Goal: Task Accomplishment & Management: Complete application form

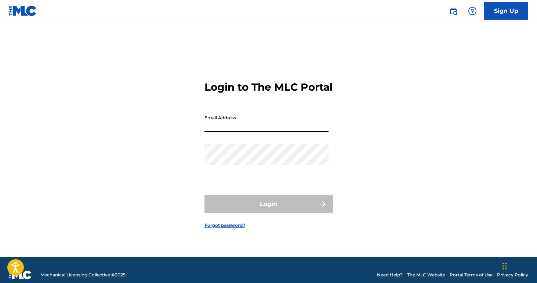
click at [267, 132] on input "Email Address" at bounding box center [266, 121] width 124 height 21
type input "[EMAIL_ADDRESS][DOMAIN_NAME]"
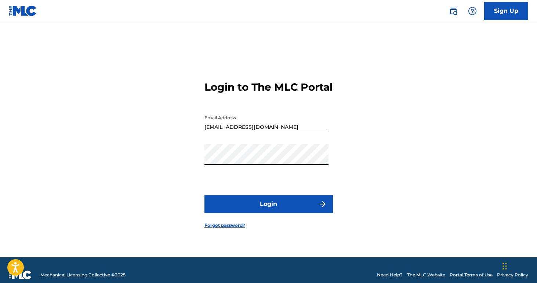
click at [204, 195] on button "Login" at bounding box center [268, 204] width 128 height 18
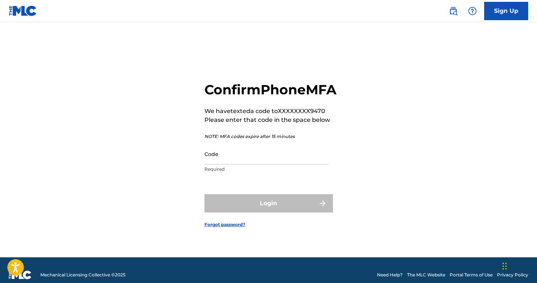
click at [240, 173] on div "Code Required" at bounding box center [266, 160] width 124 height 33
click at [240, 163] on input "Code" at bounding box center [266, 154] width 124 height 21
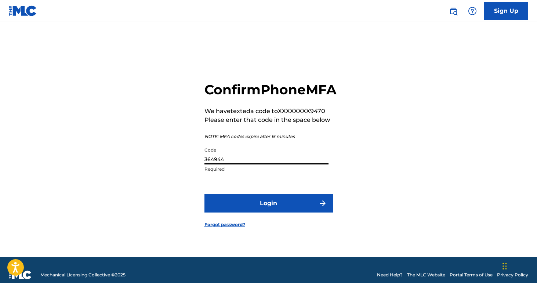
type input "364944"
click at [204, 194] on button "Login" at bounding box center [268, 203] width 128 height 18
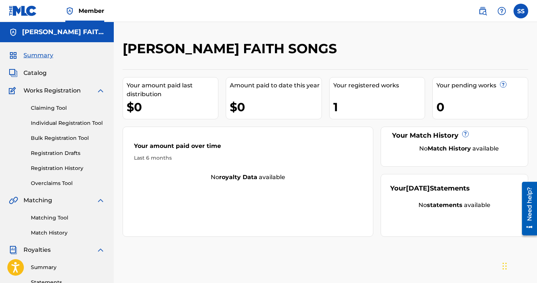
click at [54, 107] on link "Claiming Tool" at bounding box center [68, 108] width 74 height 8
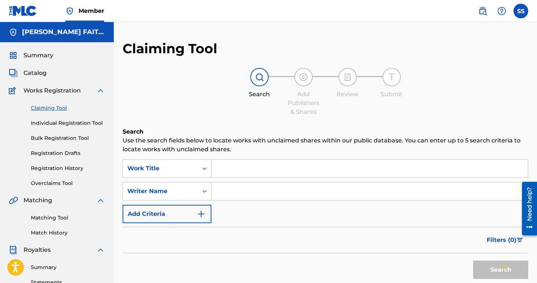
click at [236, 168] on input "Search Form" at bounding box center [369, 169] width 316 height 18
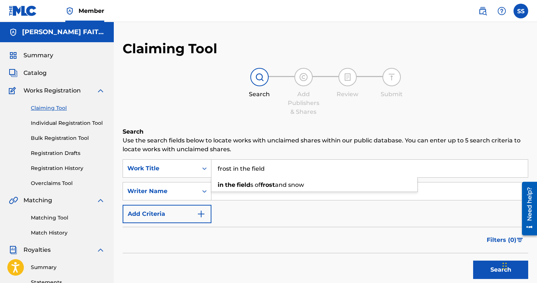
type input "frost in the field"
click at [473, 261] on button "Search" at bounding box center [500, 270] width 55 height 18
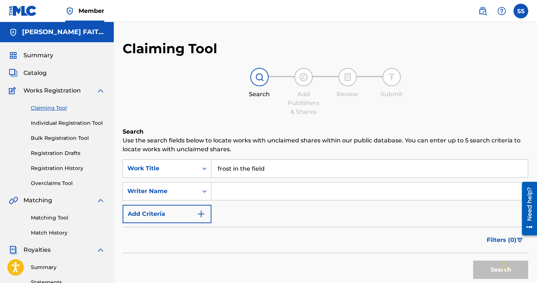
click at [224, 189] on input "Search Form" at bounding box center [369, 191] width 316 height 18
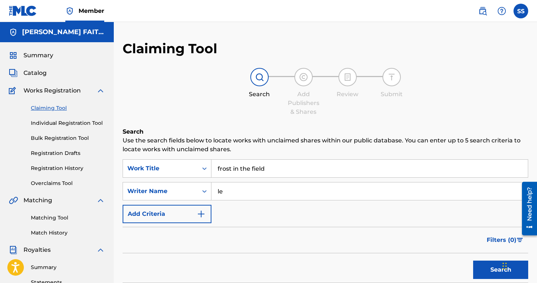
type input "l"
click at [204, 217] on img "Search Form" at bounding box center [201, 214] width 9 height 9
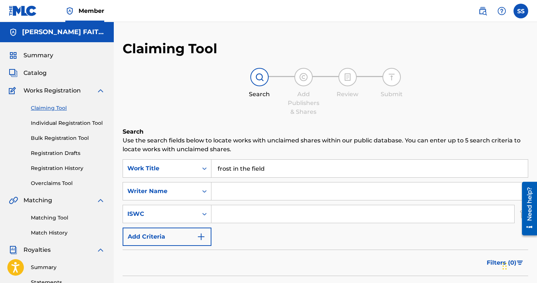
click at [204, 234] on img "Search Form" at bounding box center [201, 236] width 9 height 9
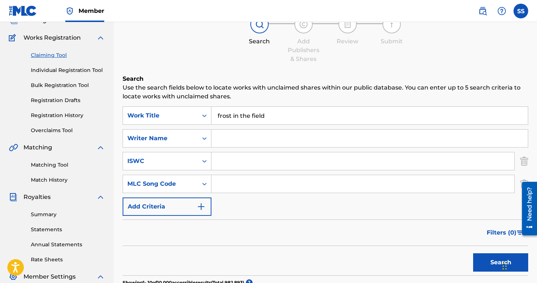
scroll to position [64, 0]
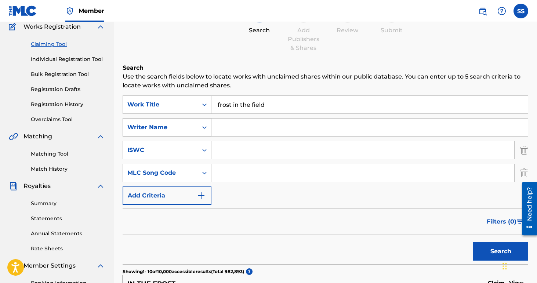
click at [203, 128] on icon "Search Form" at bounding box center [204, 127] width 7 height 7
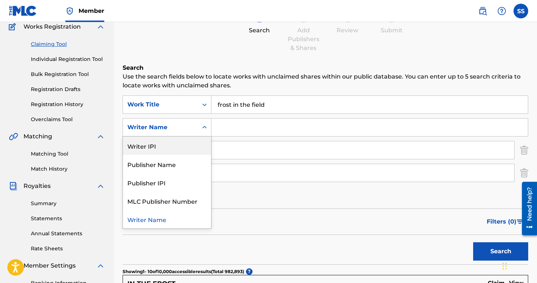
click at [233, 123] on input "Search Form" at bounding box center [369, 128] width 316 height 18
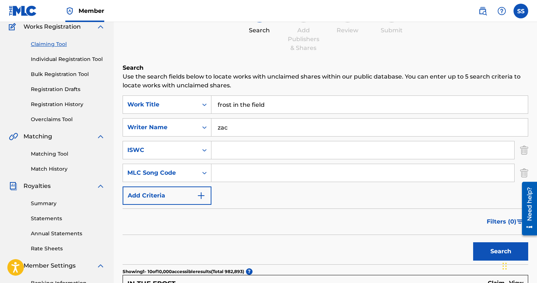
type input "[PERSON_NAME]"
click at [473, 242] on button "Search" at bounding box center [500, 251] width 55 height 18
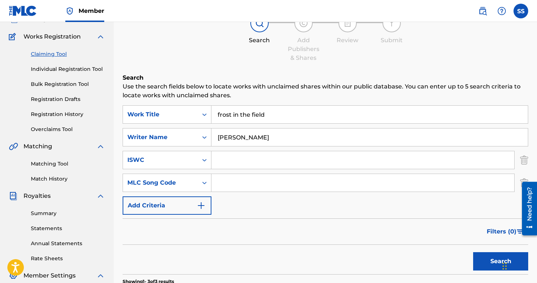
scroll to position [55, 0]
click at [203, 203] on img "Search Form" at bounding box center [201, 204] width 9 height 9
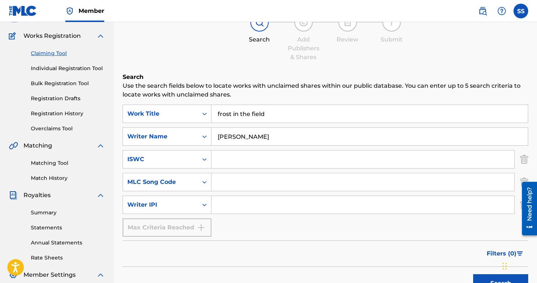
click at [203, 203] on icon "Search Form" at bounding box center [204, 204] width 7 height 7
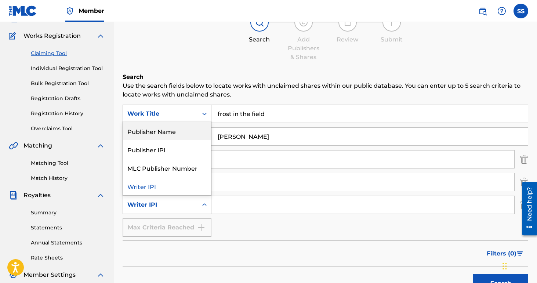
click at [178, 134] on div "Publisher Name" at bounding box center [167, 131] width 88 height 18
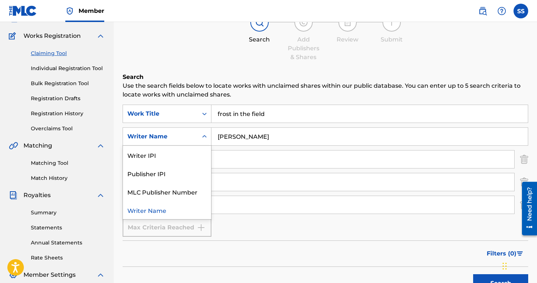
click at [200, 141] on div "Search Form" at bounding box center [204, 136] width 13 height 13
click at [227, 202] on input "Search Form" at bounding box center [362, 205] width 303 height 18
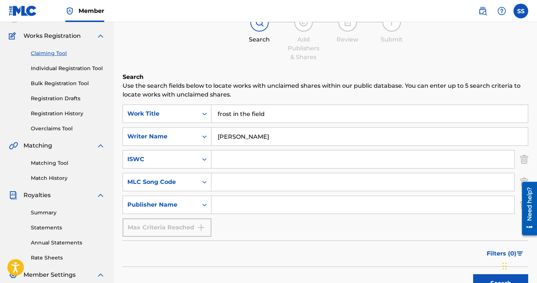
click at [227, 205] on input "Search Form" at bounding box center [362, 205] width 303 height 18
type input "banner music"
click at [473, 274] on button "Search" at bounding box center [500, 283] width 55 height 18
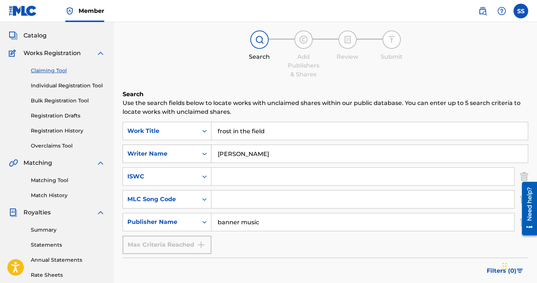
scroll to position [0, 0]
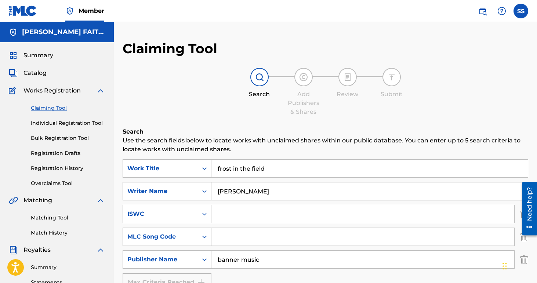
click at [82, 123] on link "Individual Registration Tool" at bounding box center [68, 123] width 74 height 8
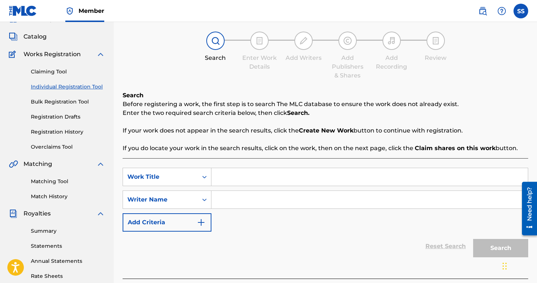
scroll to position [41, 0]
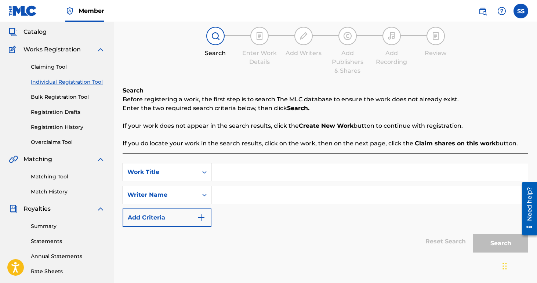
click at [251, 170] on input "Search Form" at bounding box center [369, 172] width 316 height 18
type input "frost In The field"
click at [321, 221] on div "SearchWithCriteria30485bd3-1c08-41c7-905f-603a89b1c27c Work Title frost In The …" at bounding box center [326, 195] width 406 height 64
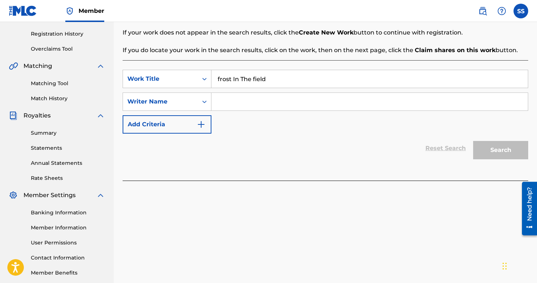
scroll to position [135, 0]
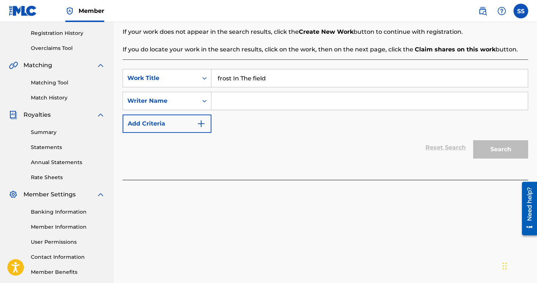
click at [236, 102] on input "Search Form" at bounding box center [369, 101] width 316 height 18
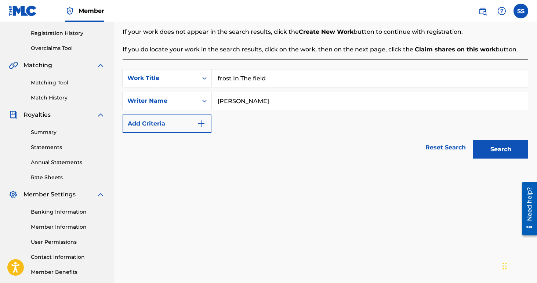
type input "[PERSON_NAME]"
click at [473, 140] on button "Search" at bounding box center [500, 149] width 55 height 18
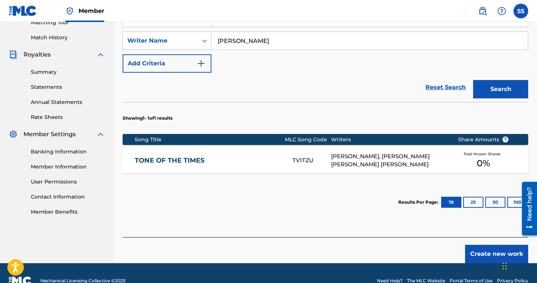
scroll to position [211, 0]
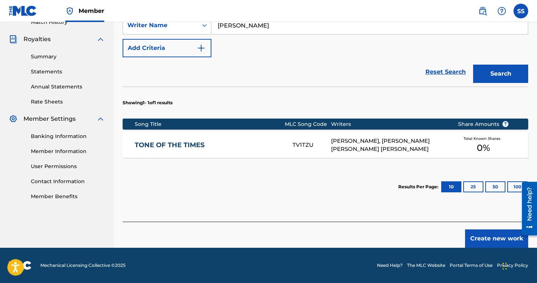
click at [474, 235] on button "Create new work" at bounding box center [496, 238] width 63 height 18
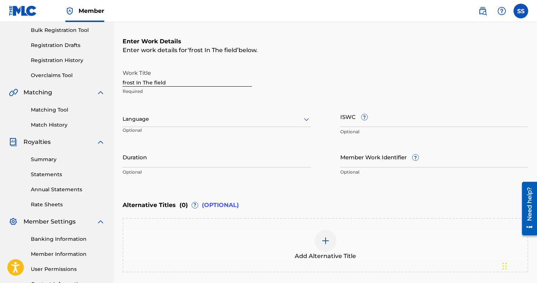
scroll to position [0, 0]
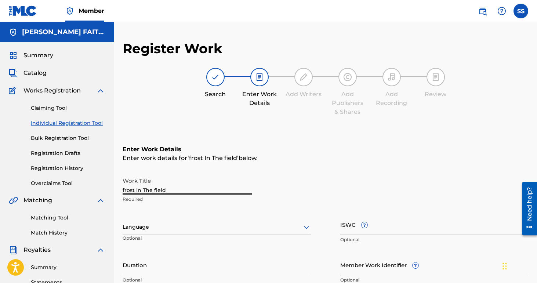
click at [166, 186] on input "frost In The field" at bounding box center [187, 184] width 129 height 21
type input "Frost In The Field"
click at [268, 199] on div "Work Title Frost In The Field Required" at bounding box center [326, 190] width 406 height 33
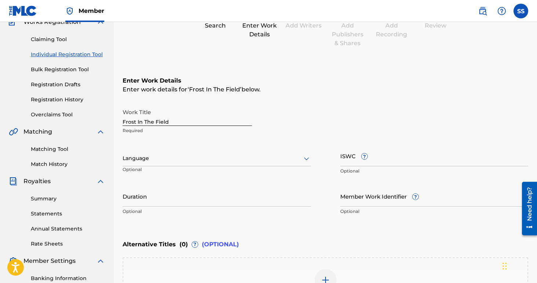
scroll to position [69, 0]
click at [374, 163] on input "ISWC ?" at bounding box center [434, 155] width 188 height 21
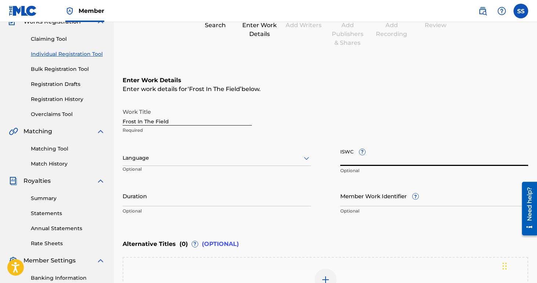
paste input "T3249746718"
type input "T3249746718"
click at [350, 109] on div "Work Title Frost In The Field Required" at bounding box center [326, 121] width 406 height 33
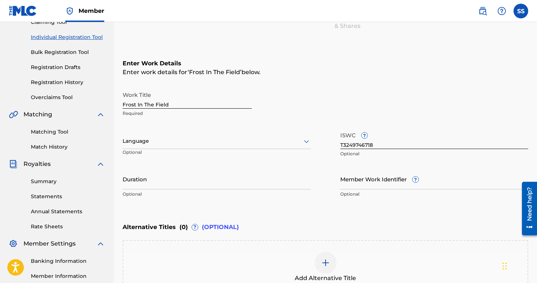
scroll to position [86, 0]
click at [171, 141] on div at bounding box center [217, 140] width 188 height 9
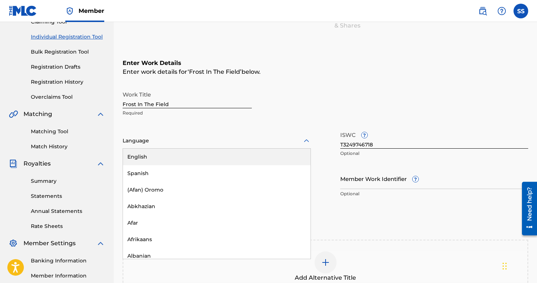
click at [171, 155] on div "English" at bounding box center [217, 157] width 188 height 17
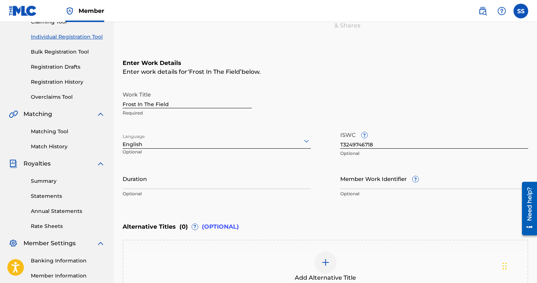
scroll to position [95, 0]
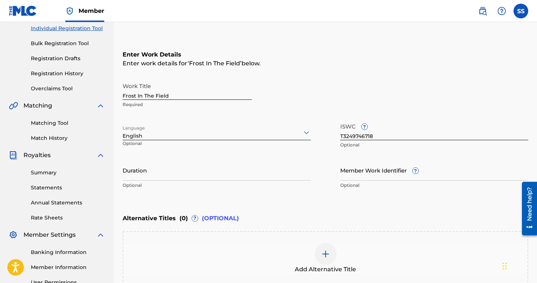
click at [175, 168] on input "Duration" at bounding box center [217, 170] width 188 height 21
click at [123, 172] on input "2:52" at bounding box center [217, 170] width 188 height 21
type input "02:52"
click at [240, 185] on p "Optional" at bounding box center [217, 185] width 188 height 7
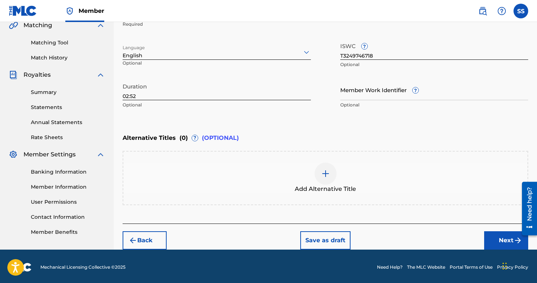
scroll to position [177, 0]
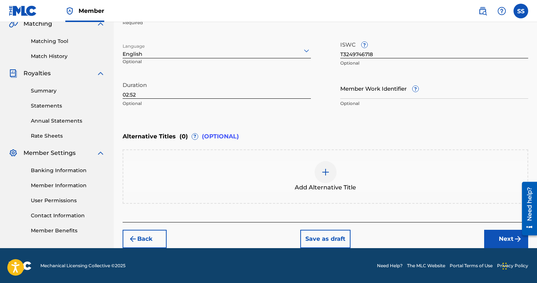
click at [497, 233] on button "Next" at bounding box center [506, 239] width 44 height 18
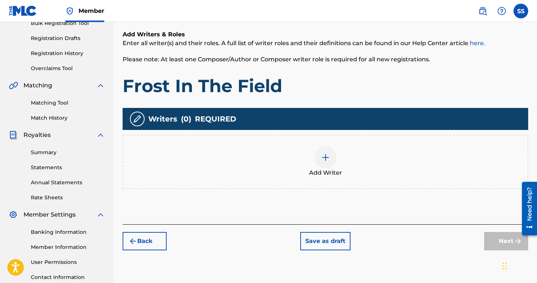
scroll to position [118, 0]
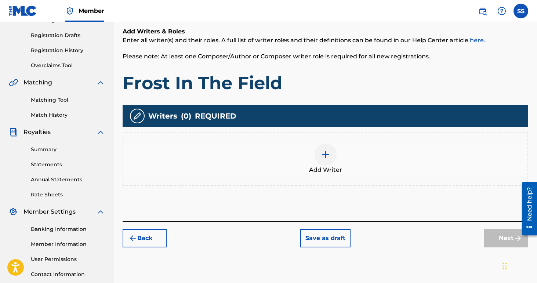
click at [331, 154] on div at bounding box center [326, 155] width 22 height 22
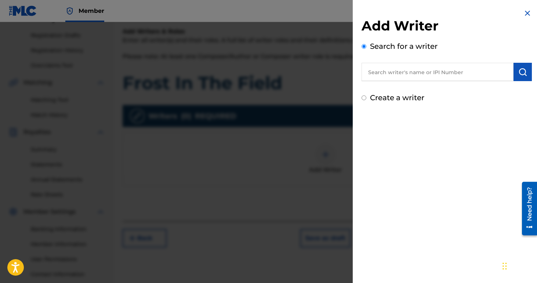
click at [407, 73] on input "text" at bounding box center [438, 72] width 152 height 18
type input "s"
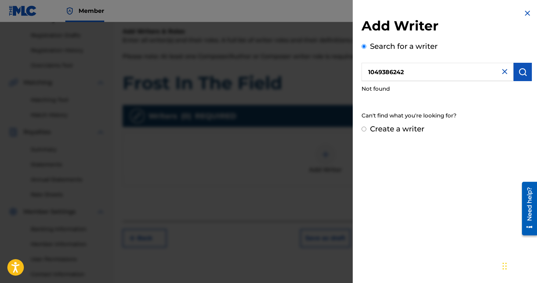
click at [368, 74] on input "1049386242" at bounding box center [438, 72] width 152 height 18
click at [397, 73] on input "1049386242" at bounding box center [438, 72] width 152 height 18
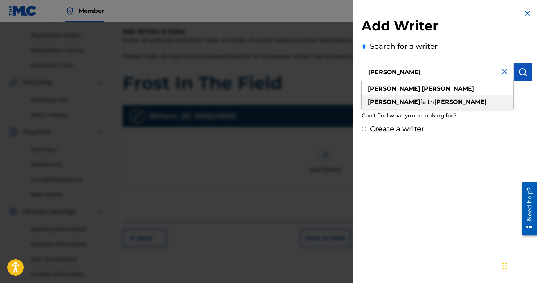
click at [420, 102] on span "faith" at bounding box center [427, 101] width 14 height 7
type input "[PERSON_NAME] [PERSON_NAME]"
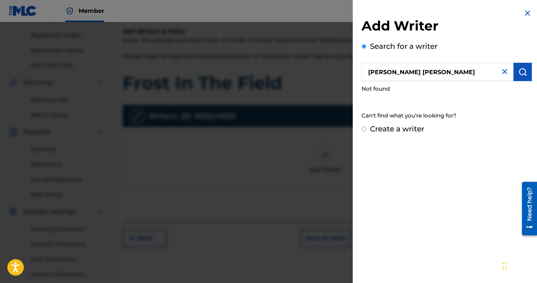
click at [522, 75] on img "submit" at bounding box center [522, 72] width 9 height 9
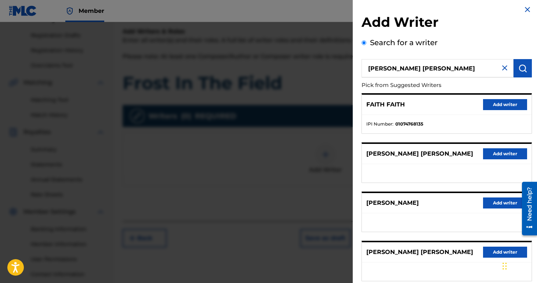
scroll to position [0, 0]
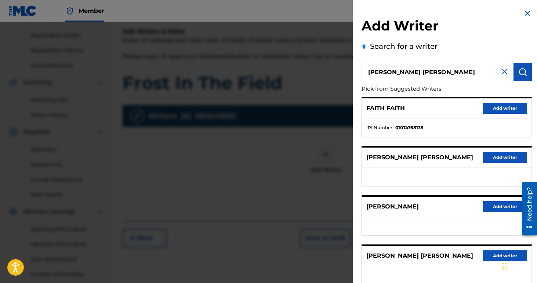
click at [501, 72] on img at bounding box center [504, 71] width 9 height 9
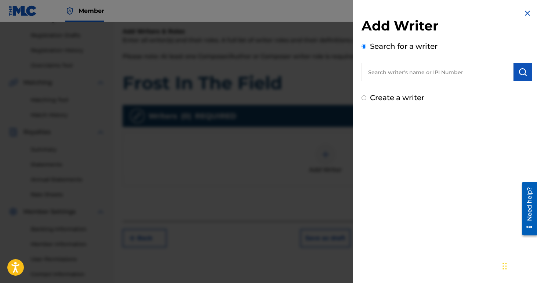
click at [387, 98] on label "Create a writer" at bounding box center [397, 97] width 54 height 9
radio input "true"
click at [366, 98] on input "Create a writer" at bounding box center [364, 97] width 5 height 5
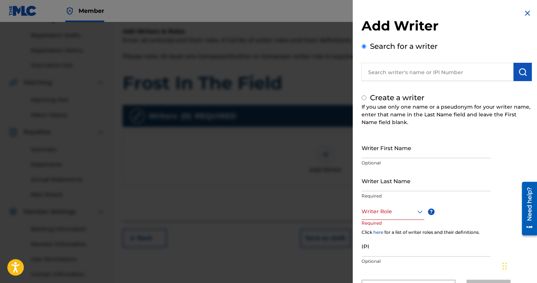
radio input "false"
radio input "true"
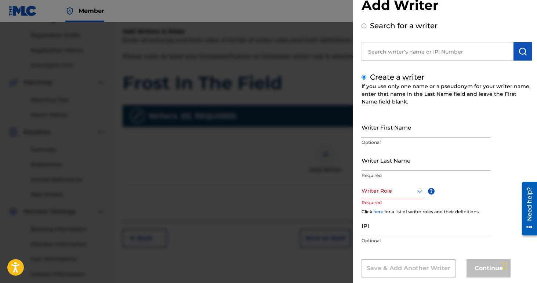
click at [374, 128] on input "Writer First Name" at bounding box center [426, 127] width 129 height 21
type input "[PERSON_NAME]"
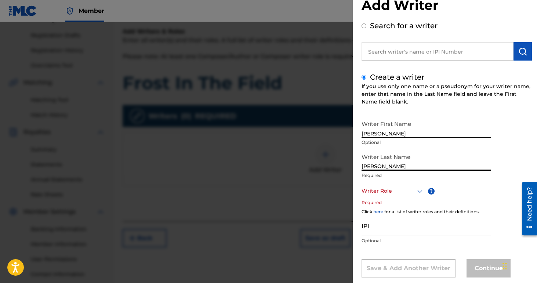
type input "[PERSON_NAME]"
click at [384, 190] on div "Writer Role" at bounding box center [393, 191] width 63 height 17
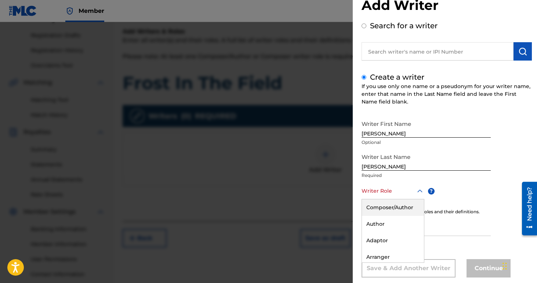
scroll to position [35, 0]
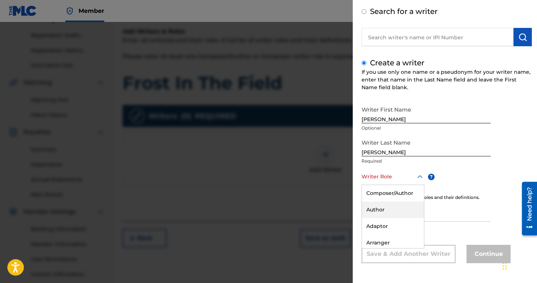
click at [385, 197] on div "Composer/Author" at bounding box center [393, 193] width 62 height 17
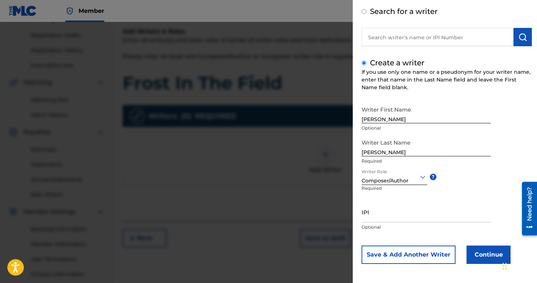
scroll to position [36, 0]
click at [382, 211] on input "IPI" at bounding box center [426, 211] width 129 height 21
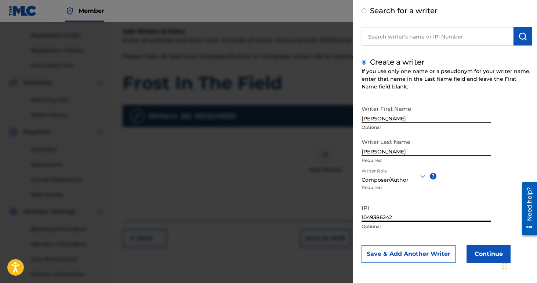
type input "1049386242"
click at [449, 250] on button "Save & Add Another Writer" at bounding box center [409, 254] width 94 height 18
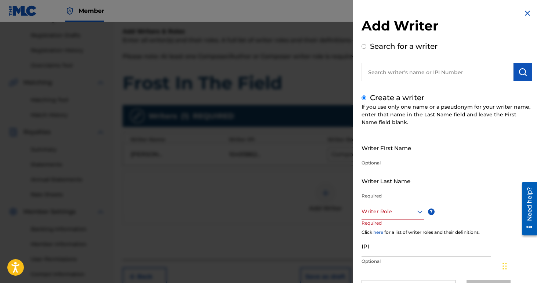
scroll to position [69, 0]
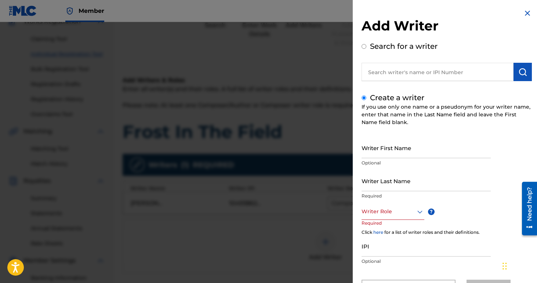
click at [525, 15] on img at bounding box center [527, 13] width 9 height 9
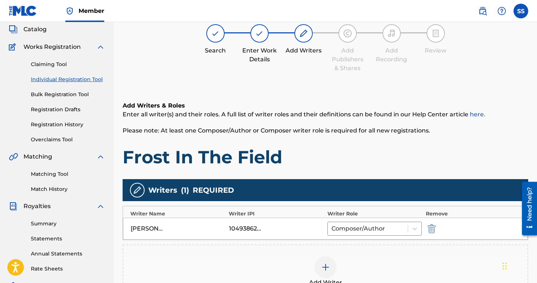
scroll to position [104, 0]
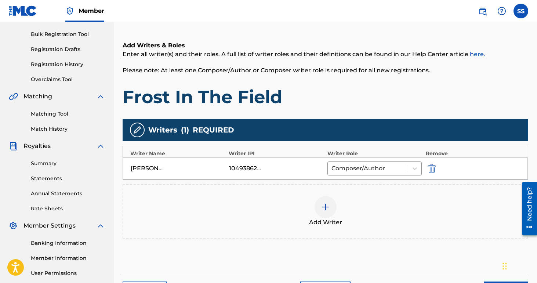
click at [318, 200] on div at bounding box center [326, 207] width 22 height 22
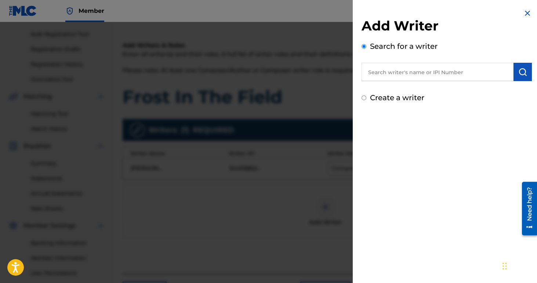
click at [393, 73] on input "text" at bounding box center [438, 72] width 152 height 18
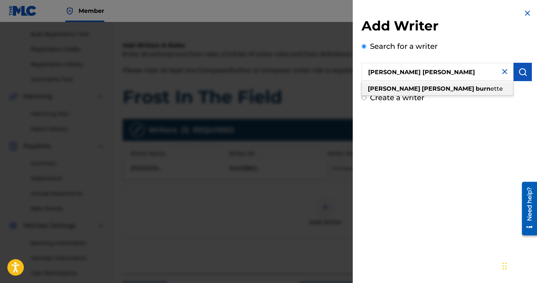
click at [474, 86] on span at bounding box center [474, 88] width 1 height 7
type input "[PERSON_NAME]"
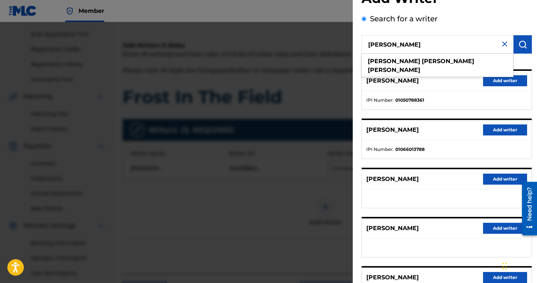
scroll to position [28, 0]
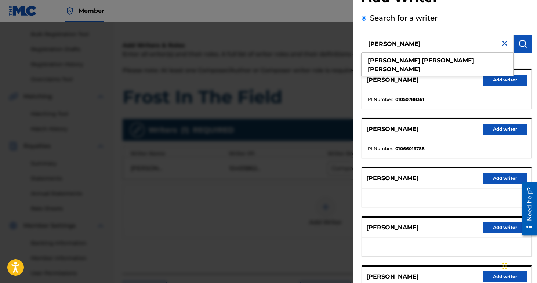
click at [495, 129] on button "Add writer" at bounding box center [505, 129] width 44 height 11
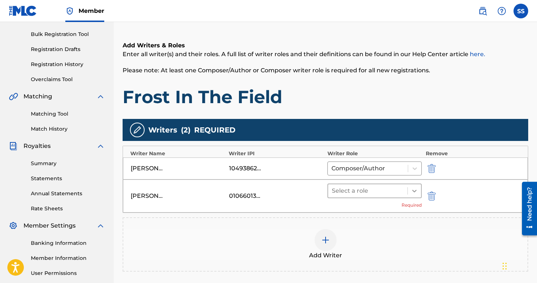
click at [414, 190] on icon at bounding box center [414, 190] width 7 height 7
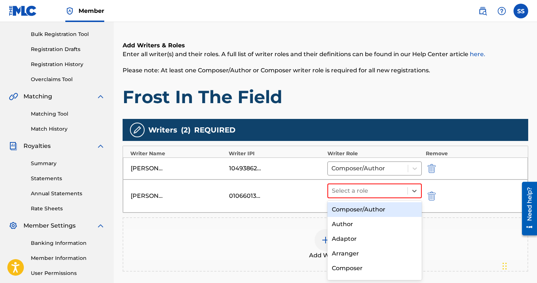
click at [394, 207] on div "Composer/Author" at bounding box center [374, 209] width 95 height 15
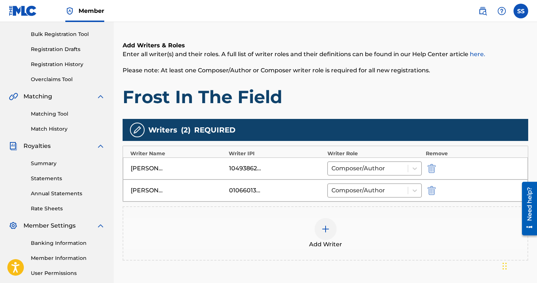
click at [314, 210] on div "Add Writer" at bounding box center [326, 233] width 406 height 54
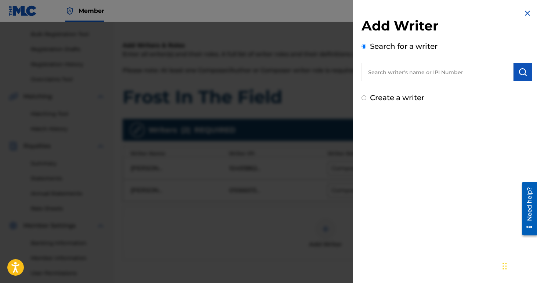
click at [528, 15] on img at bounding box center [527, 13] width 9 height 9
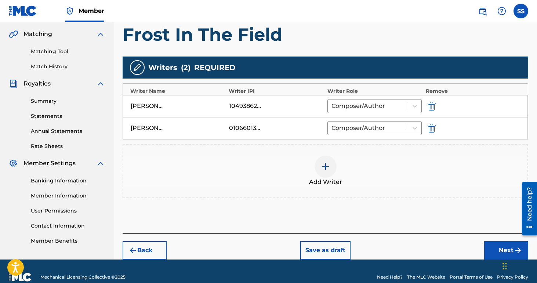
scroll to position [178, 0]
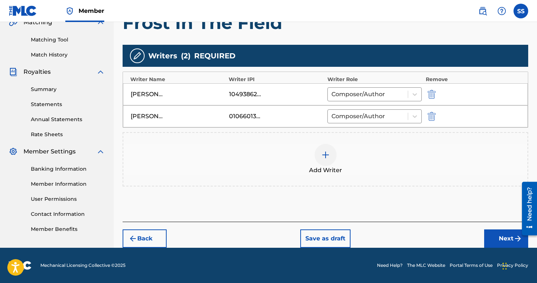
click at [503, 239] on button "Next" at bounding box center [506, 238] width 44 height 18
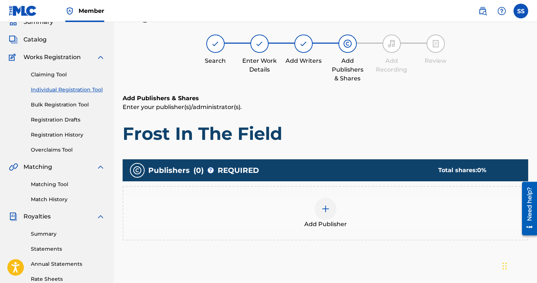
scroll to position [33, 0]
click at [327, 206] on img at bounding box center [325, 209] width 9 height 9
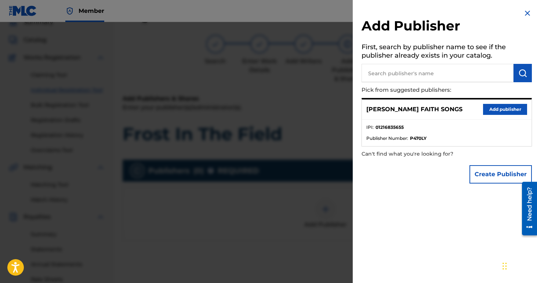
click at [495, 110] on button "Add publisher" at bounding box center [505, 109] width 44 height 11
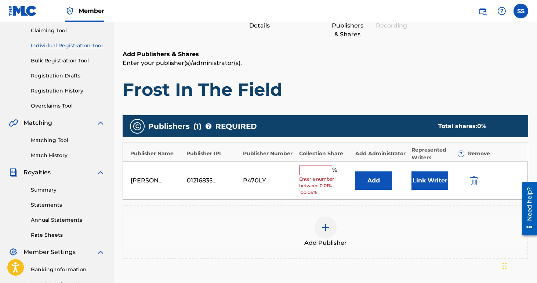
scroll to position [79, 0]
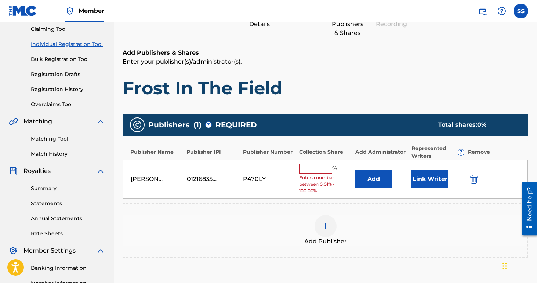
click at [324, 165] on input "text" at bounding box center [315, 169] width 33 height 10
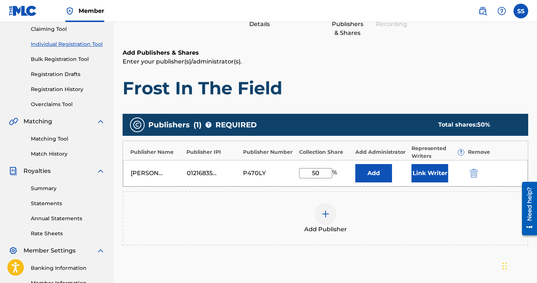
type input "50"
click at [359, 66] on div "Add Publishers & Shares Enter your publisher(s)/administrator(s). Frost In The …" at bounding box center [326, 73] width 406 height 51
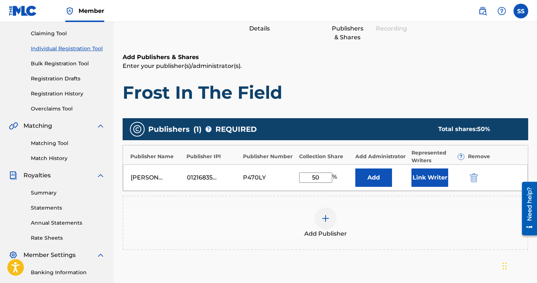
scroll to position [74, 0]
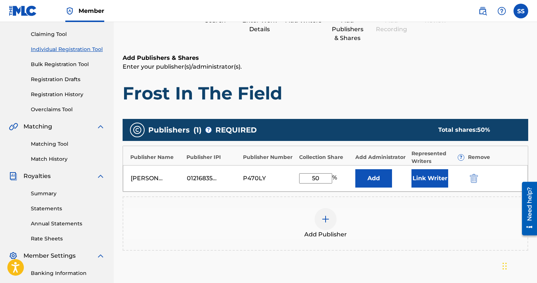
click at [432, 180] on button "Link Writer" at bounding box center [429, 178] width 37 height 18
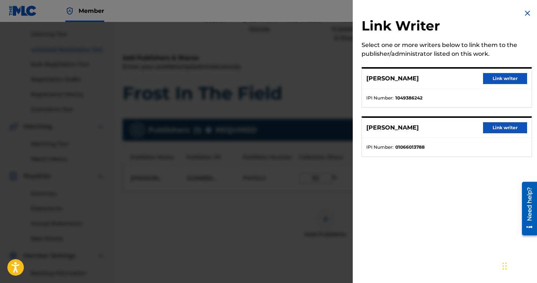
click at [501, 81] on button "Link writer" at bounding box center [505, 78] width 44 height 11
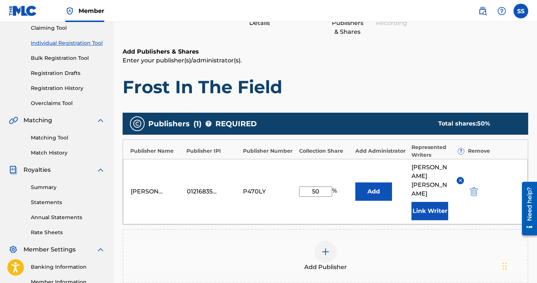
scroll to position [89, 0]
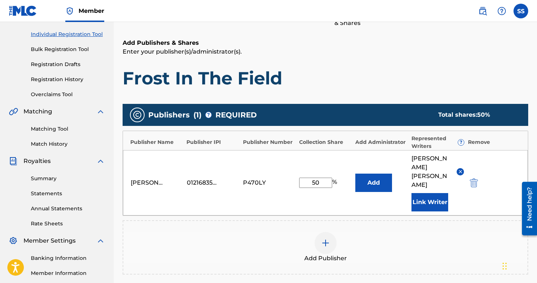
click at [375, 179] on button "Add" at bounding box center [373, 183] width 37 height 18
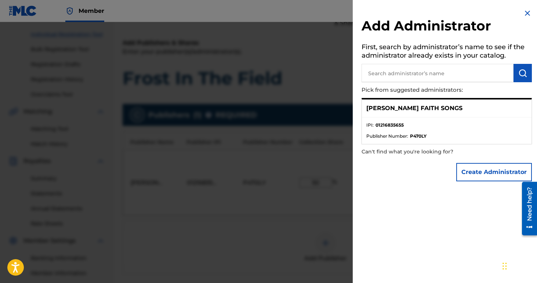
click at [410, 108] on p "[PERSON_NAME] FAITH SONGS" at bounding box center [414, 108] width 96 height 9
click at [401, 137] on span "Publisher Number :" at bounding box center [387, 136] width 42 height 7
click at [419, 70] on input "text" at bounding box center [438, 73] width 152 height 18
click at [484, 123] on li "IPI : 01216835655" at bounding box center [446, 127] width 161 height 11
click at [526, 13] on img at bounding box center [527, 13] width 9 height 9
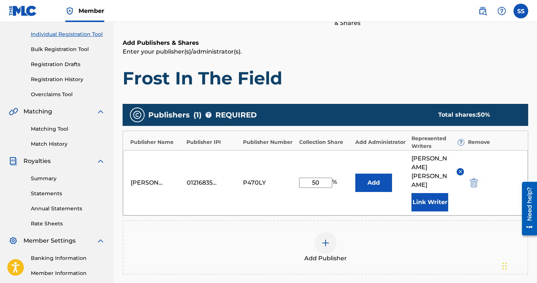
click at [333, 84] on h1 "Frost In The Field" at bounding box center [326, 78] width 406 height 22
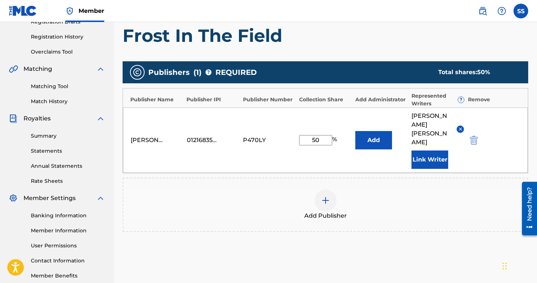
scroll to position [153, 0]
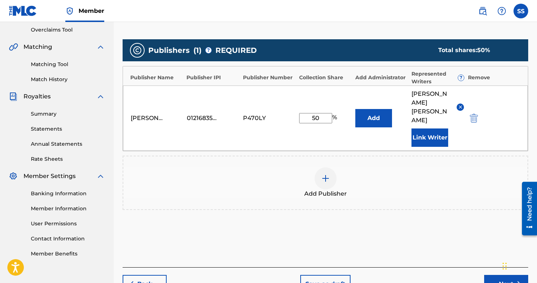
click at [320, 167] on div at bounding box center [326, 178] width 22 height 22
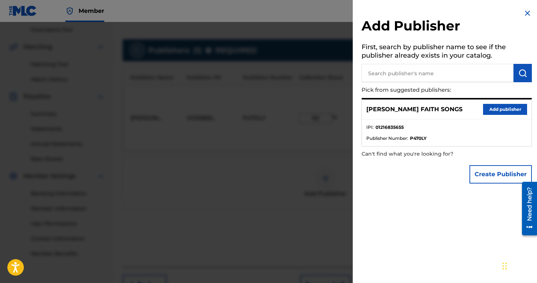
click at [392, 79] on input "text" at bounding box center [438, 73] width 152 height 18
type input "b"
paste input "00441008207"
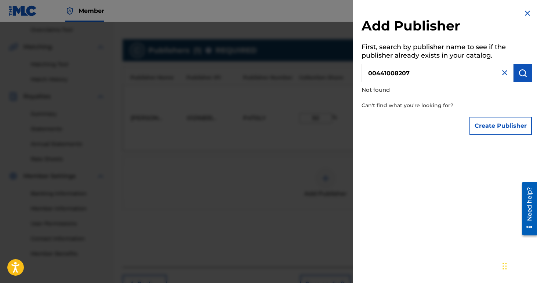
click at [449, 66] on input "00441008207" at bounding box center [438, 73] width 152 height 18
type input "Big Banner Music"
click at [486, 121] on button "Create Publisher" at bounding box center [500, 126] width 62 height 18
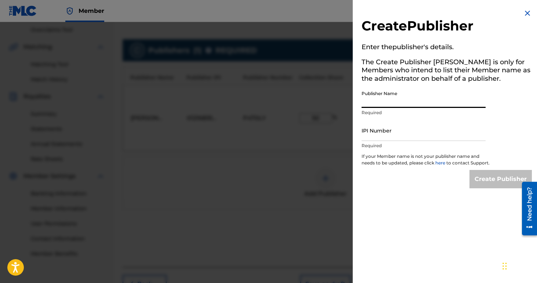
click at [407, 98] on input "Publisher Name" at bounding box center [424, 97] width 124 height 21
type input "Big Banner Music"
click at [379, 135] on input "IPI Number" at bounding box center [424, 130] width 124 height 21
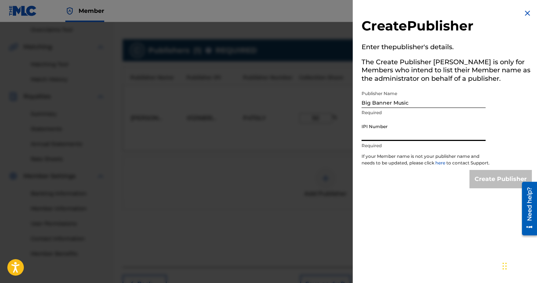
paste input "00441008207"
type input "00441008207"
click at [473, 179] on input "Create Publisher" at bounding box center [500, 179] width 62 height 18
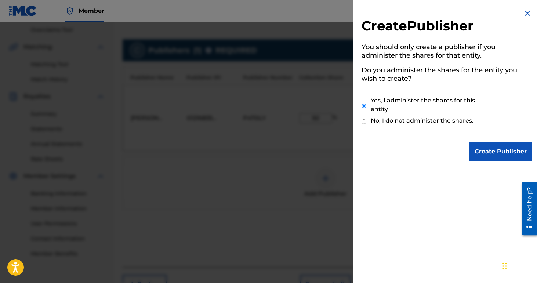
click at [412, 120] on label "No, I do not administer the shares." at bounding box center [422, 120] width 103 height 9
click at [366, 120] on input "No, I do not administer the shares." at bounding box center [364, 121] width 5 height 7
radio input "true"
click at [486, 150] on input "Create Publisher" at bounding box center [500, 151] width 62 height 18
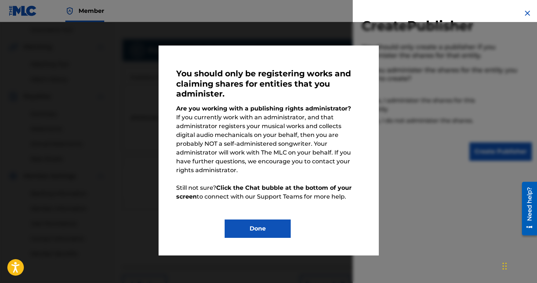
click at [258, 220] on button "Done" at bounding box center [258, 229] width 66 height 18
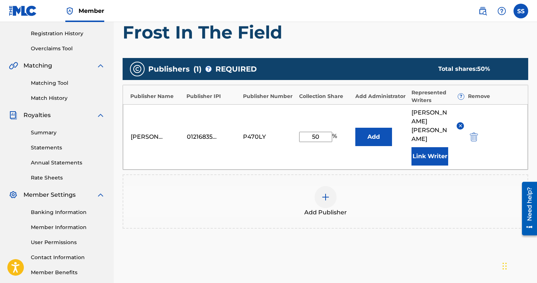
scroll to position [181, 0]
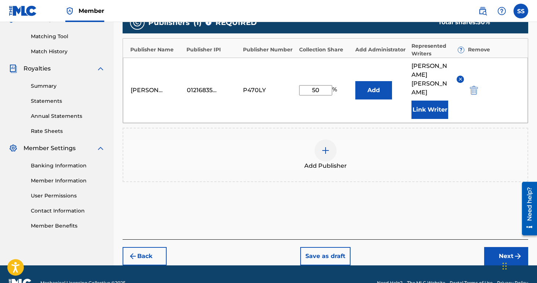
click at [494, 247] on button "Next" at bounding box center [506, 256] width 44 height 18
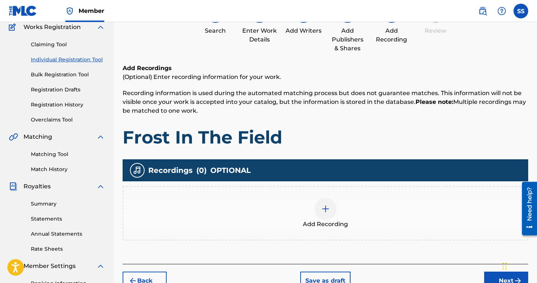
scroll to position [65, 0]
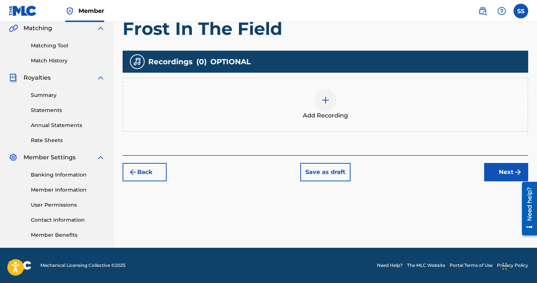
click at [496, 174] on button "Next" at bounding box center [506, 172] width 44 height 18
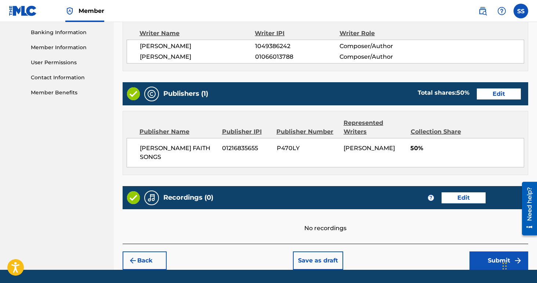
scroll to position [327, 0]
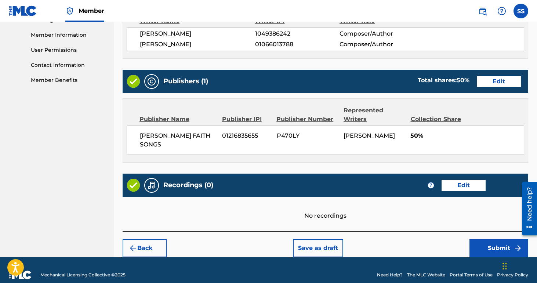
click at [498, 244] on button "Submit" at bounding box center [498, 248] width 59 height 18
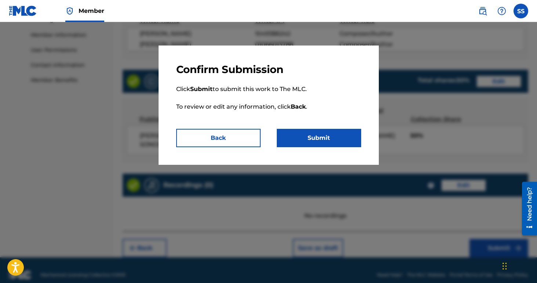
click at [340, 137] on button "Submit" at bounding box center [319, 138] width 84 height 18
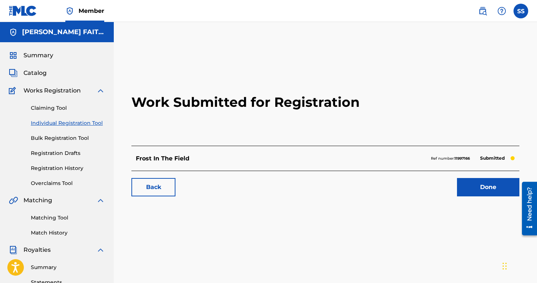
click at [50, 88] on span "Works Registration" at bounding box center [51, 90] width 57 height 9
click at [32, 55] on span "Summary" at bounding box center [38, 55] width 30 height 9
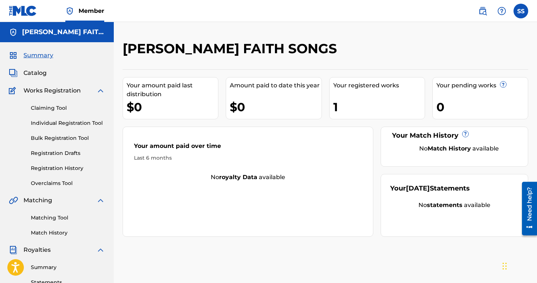
click at [40, 75] on span "Catalog" at bounding box center [34, 73] width 23 height 9
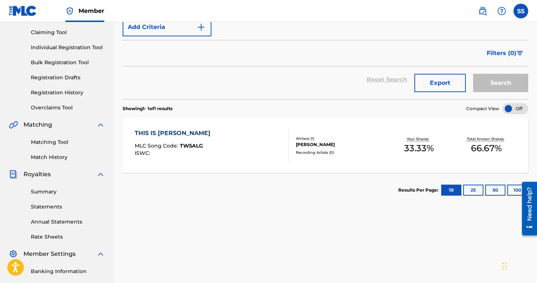
scroll to position [76, 0]
click at [168, 133] on div "THIS IS [PERSON_NAME]" at bounding box center [174, 132] width 79 height 9
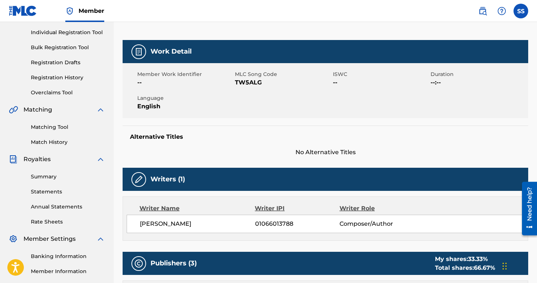
scroll to position [92, 0]
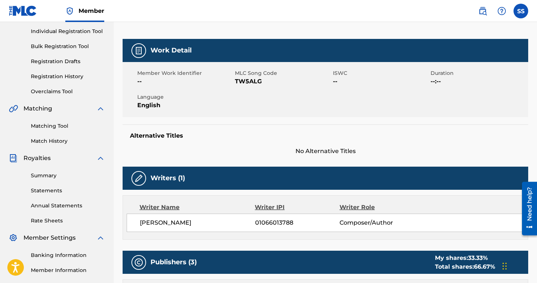
click at [144, 178] on div at bounding box center [138, 178] width 15 height 15
click at [135, 178] on img at bounding box center [138, 178] width 9 height 9
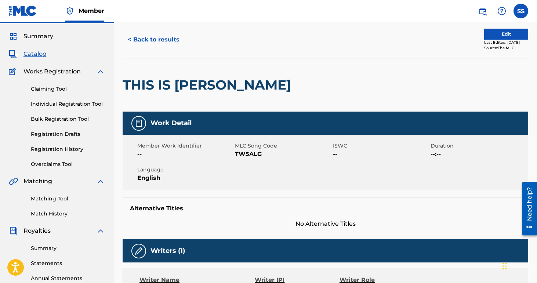
scroll to position [0, 0]
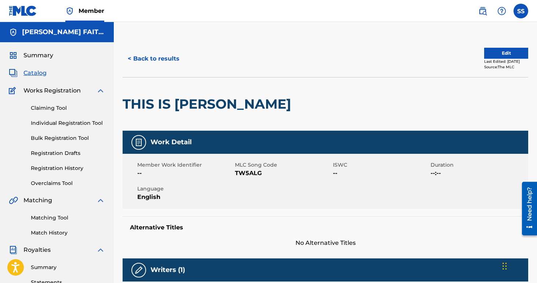
click at [55, 108] on link "Claiming Tool" at bounding box center [68, 108] width 74 height 8
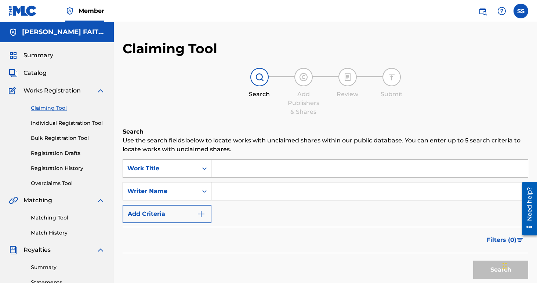
click at [230, 167] on input "Search Form" at bounding box center [369, 169] width 316 height 18
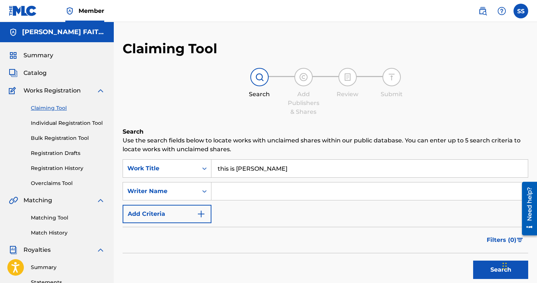
type input "this is [PERSON_NAME]"
click at [473, 261] on button "Search" at bounding box center [500, 270] width 55 height 18
click at [228, 193] on input "Search Form" at bounding box center [369, 191] width 316 height 18
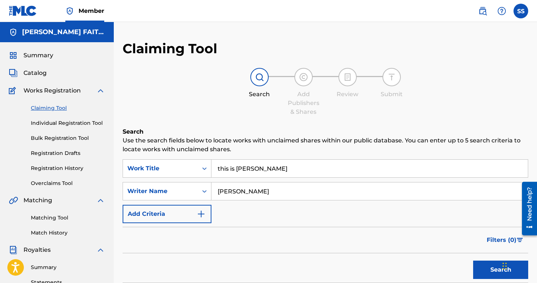
click at [473, 261] on button "Search" at bounding box center [500, 270] width 55 height 18
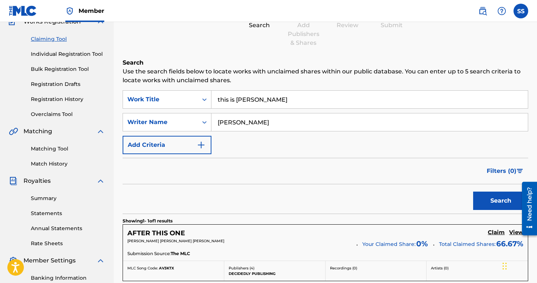
scroll to position [48, 0]
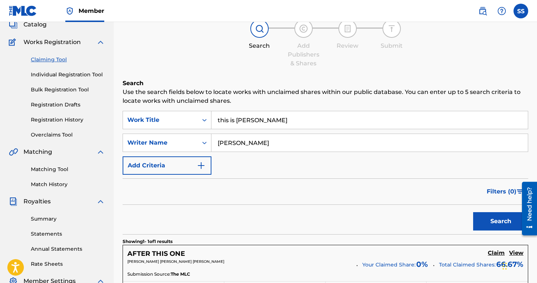
click at [255, 144] on input "[PERSON_NAME]" at bounding box center [369, 143] width 316 height 18
type input "[PERSON_NAME]"
click at [473, 212] on button "Search" at bounding box center [500, 221] width 55 height 18
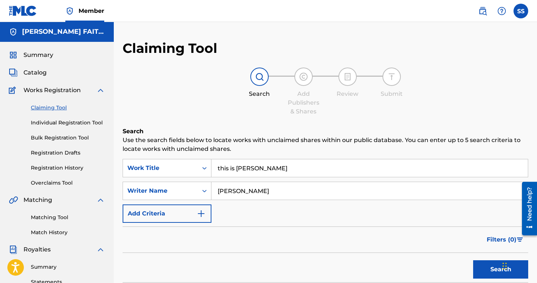
scroll to position [0, 0]
